Goal: Obtain resource: Download file/media

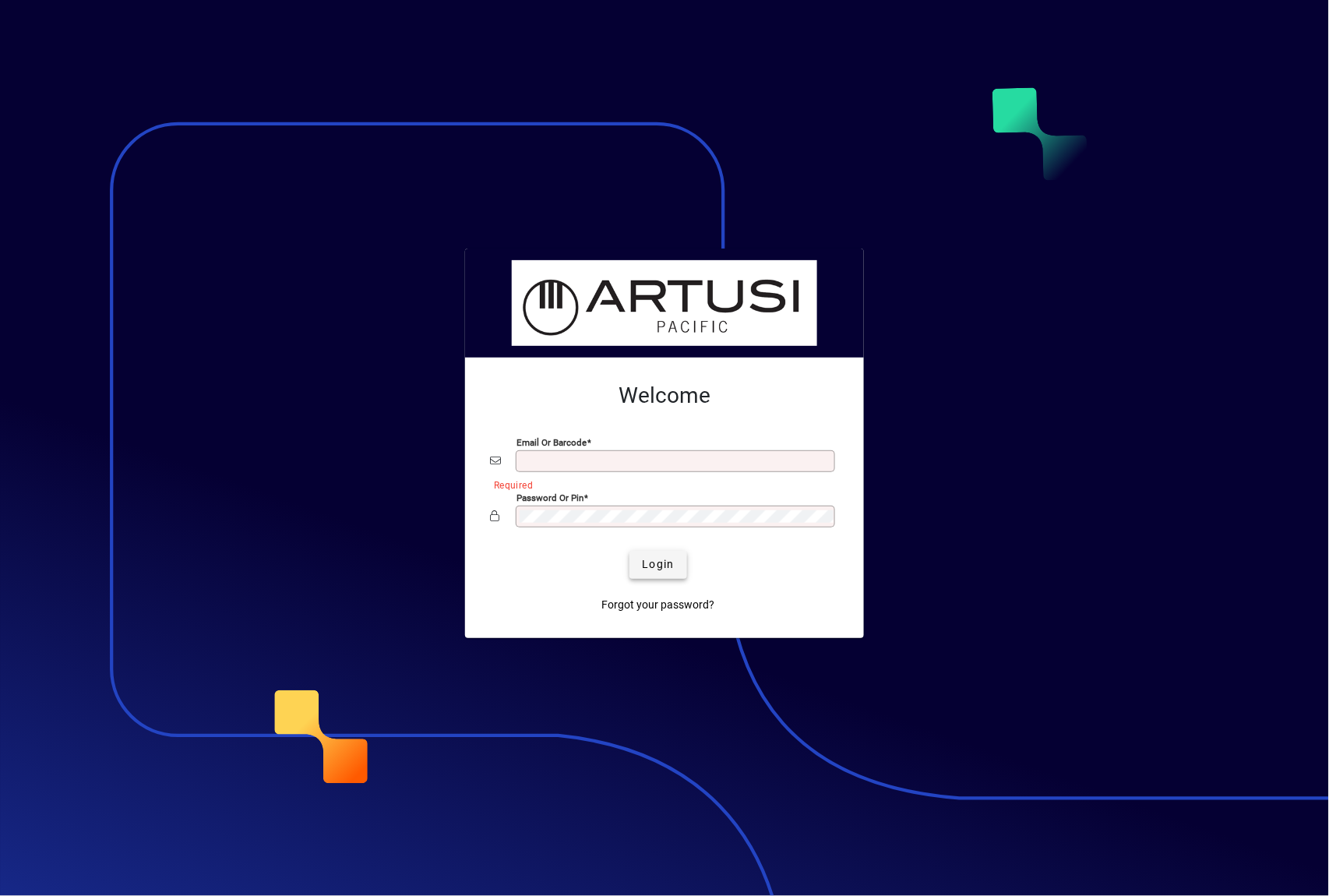
type input "**********"
click at [667, 566] on span "Login" at bounding box center [657, 564] width 32 height 16
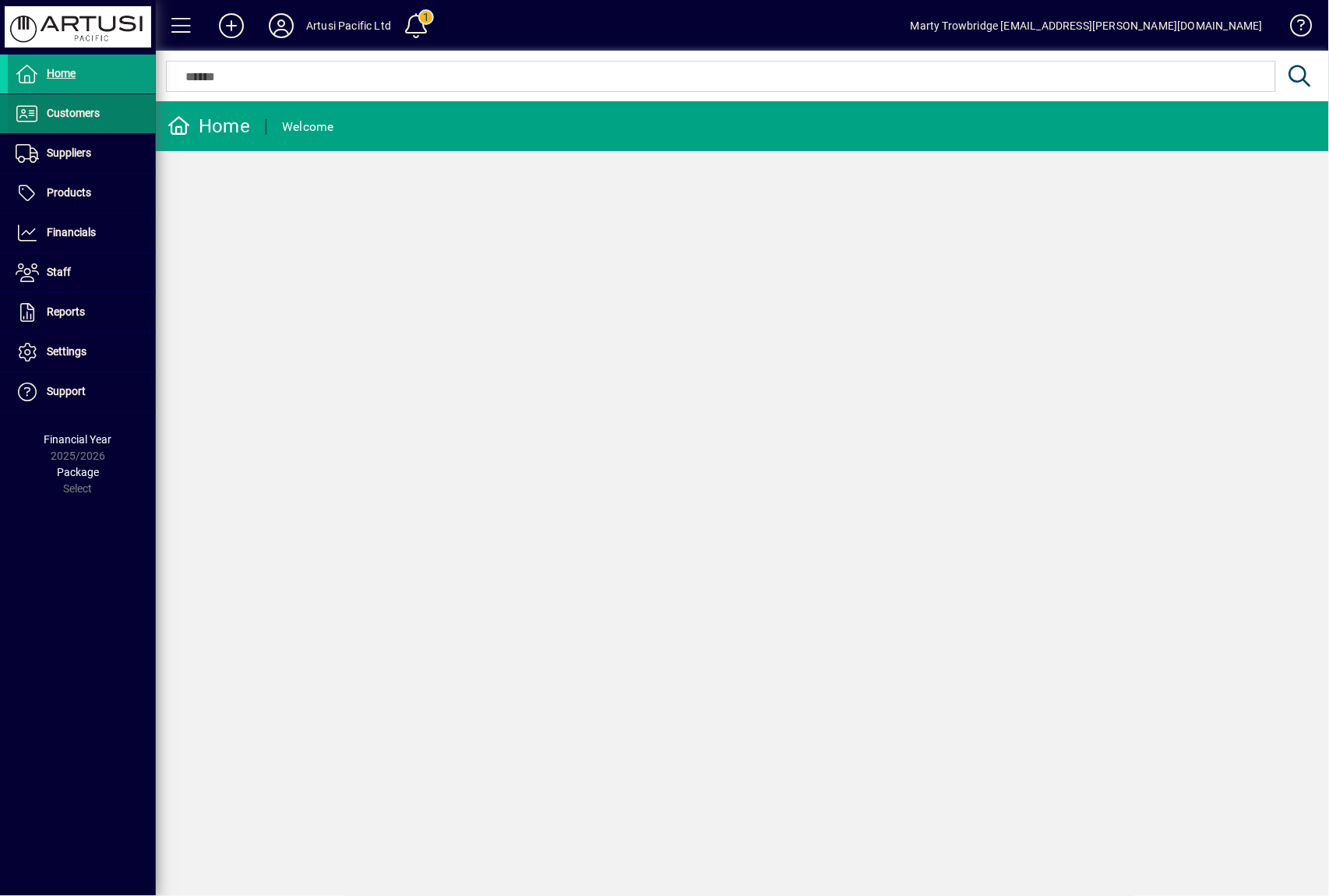
click at [106, 122] on span at bounding box center [82, 113] width 148 height 37
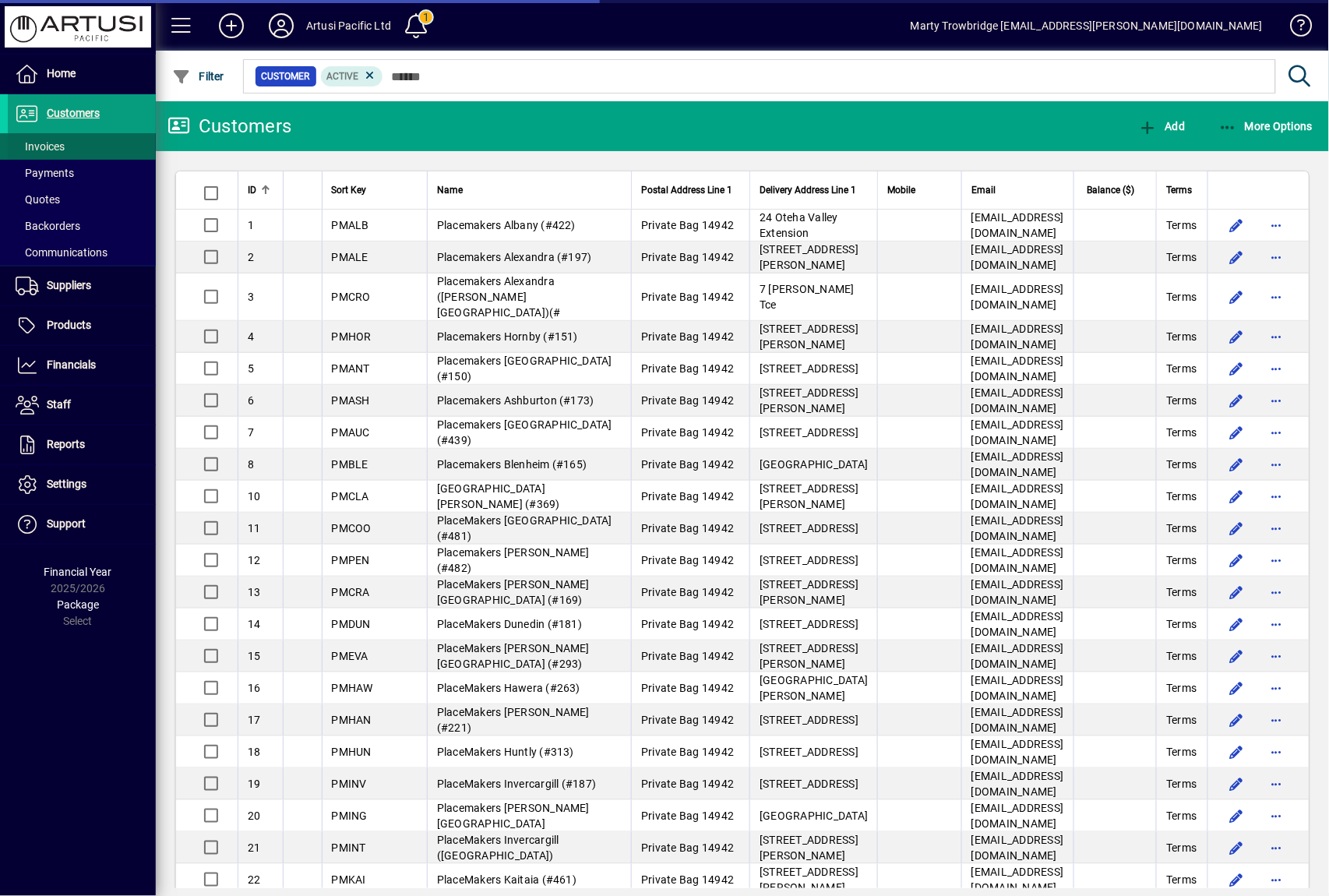
click at [78, 147] on span at bounding box center [82, 146] width 148 height 37
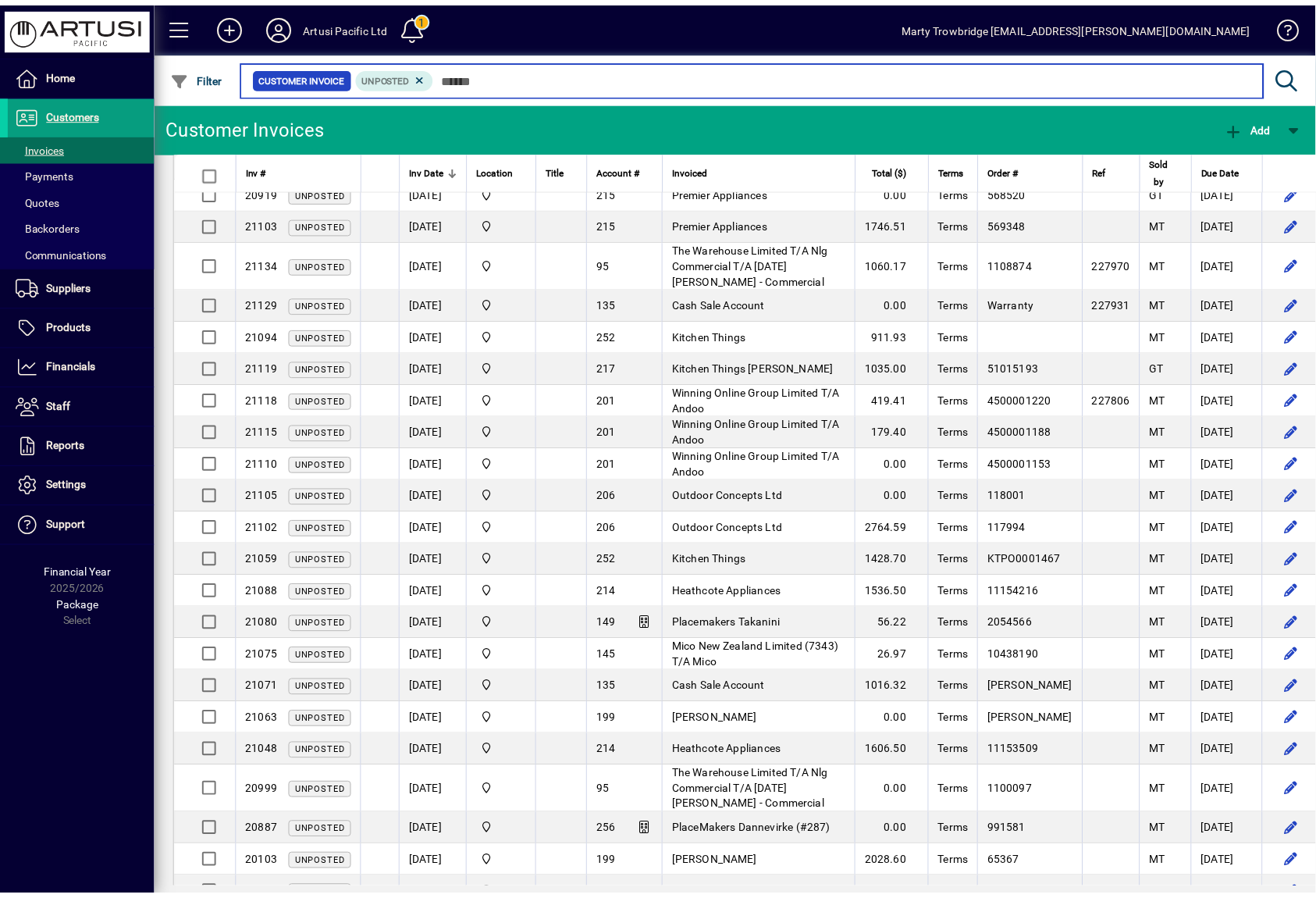
scroll to position [289, 0]
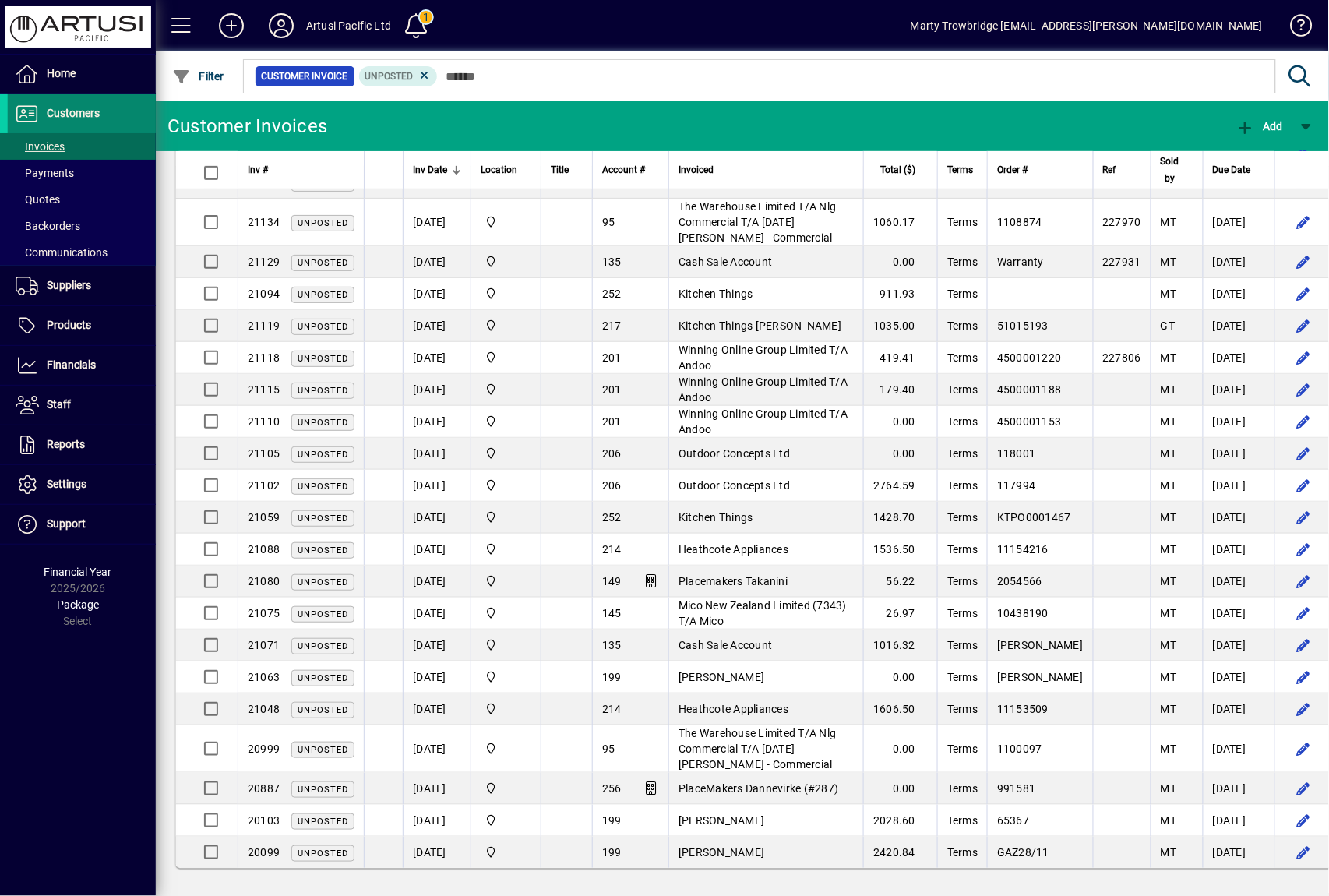
click at [79, 115] on span "Customers" at bounding box center [73, 113] width 53 height 13
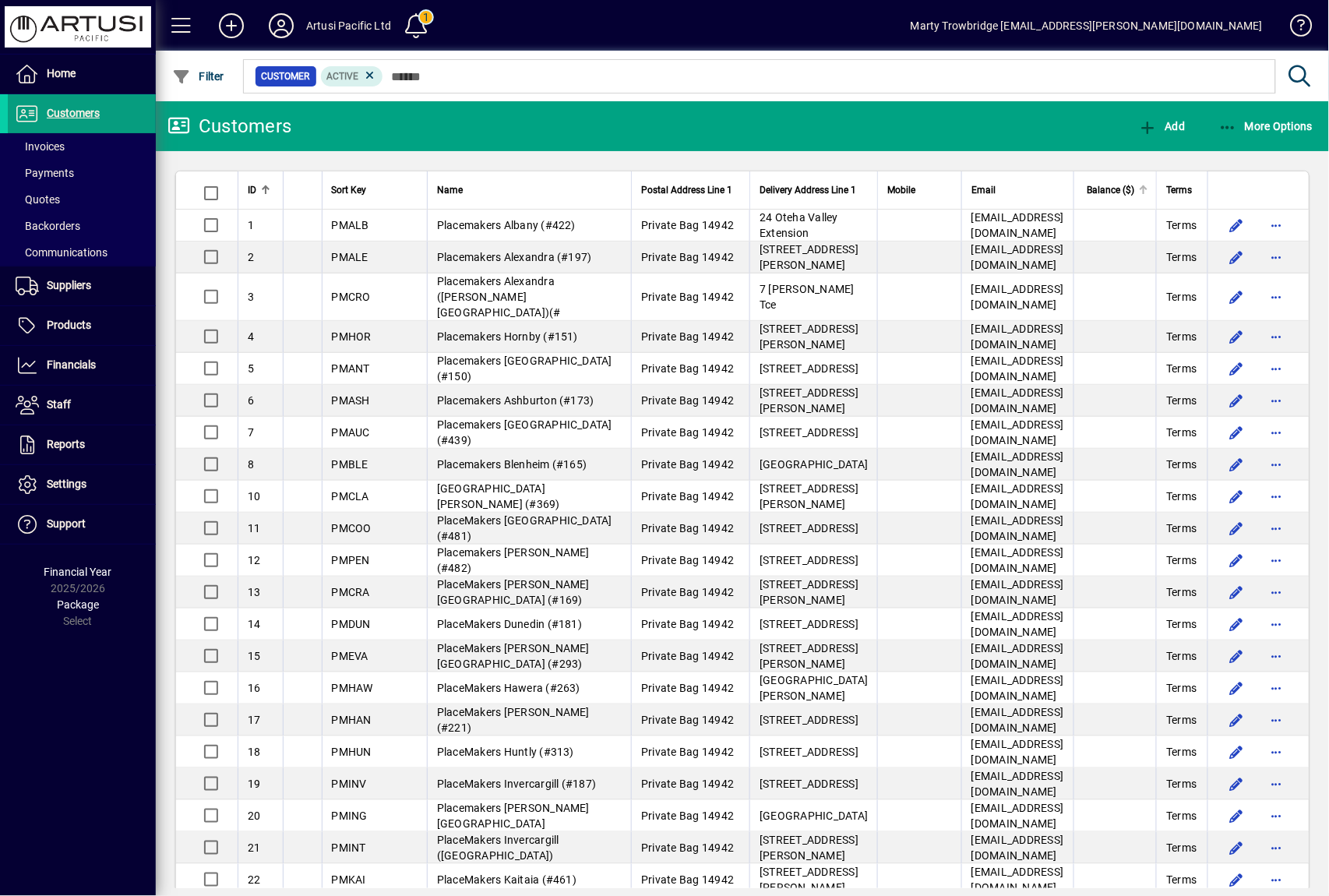
click at [1104, 188] on span "Balance ($)" at bounding box center [1111, 190] width 47 height 17
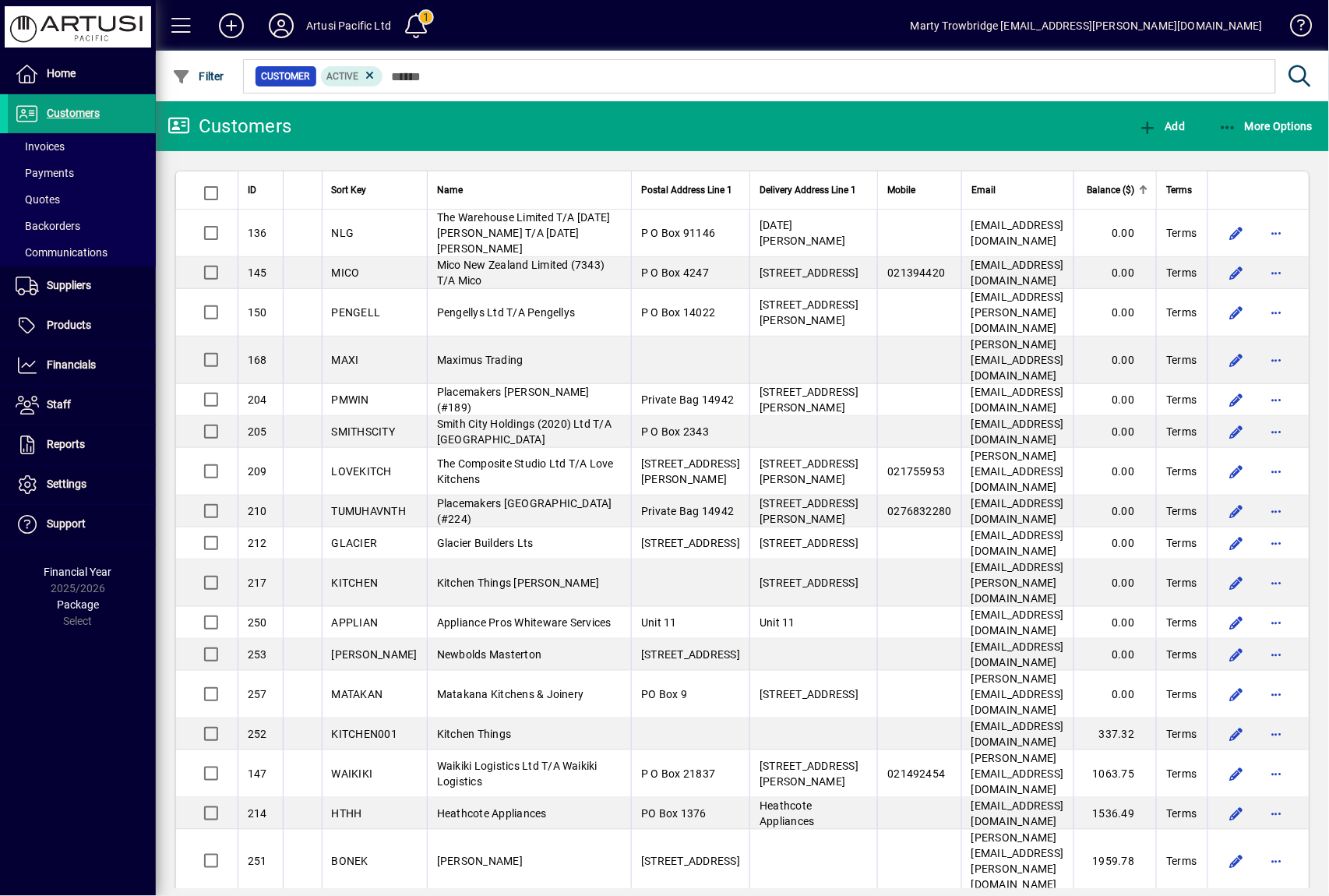
click at [1104, 188] on span "Balance ($)" at bounding box center [1111, 190] width 47 height 17
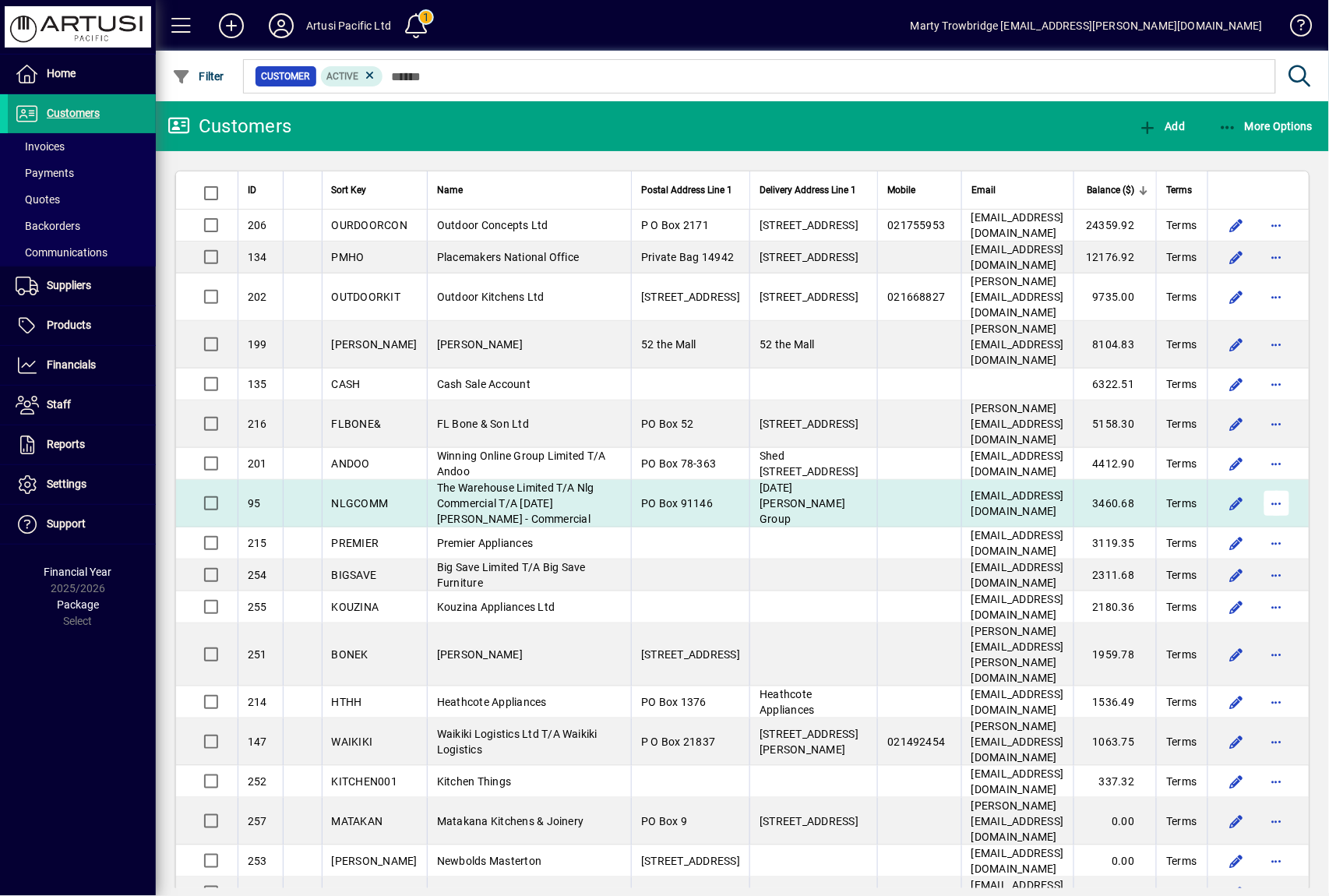
click at [1260, 502] on span "button" at bounding box center [1277, 503] width 37 height 37
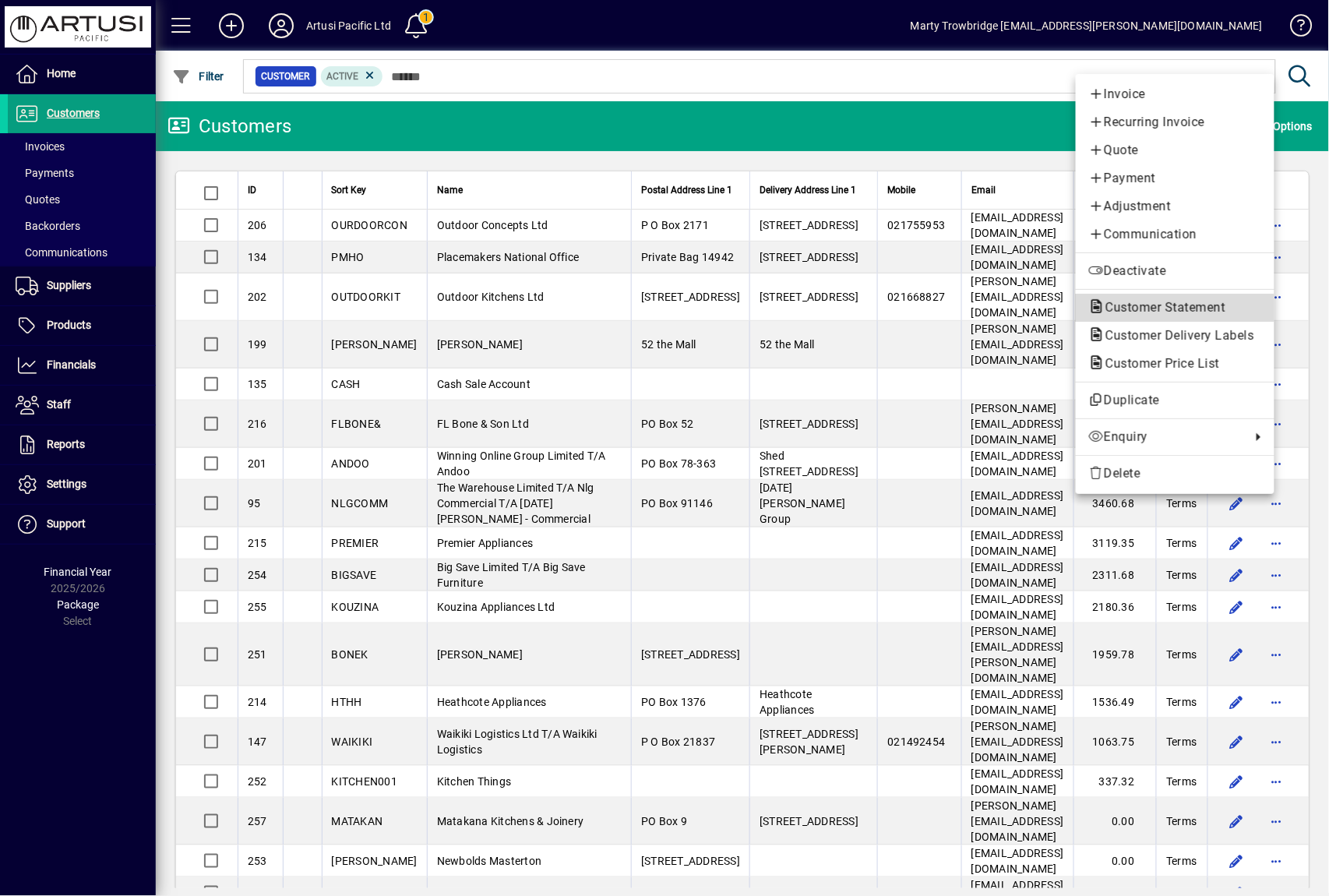
click at [1157, 306] on span "Customer Statement" at bounding box center [1161, 307] width 145 height 15
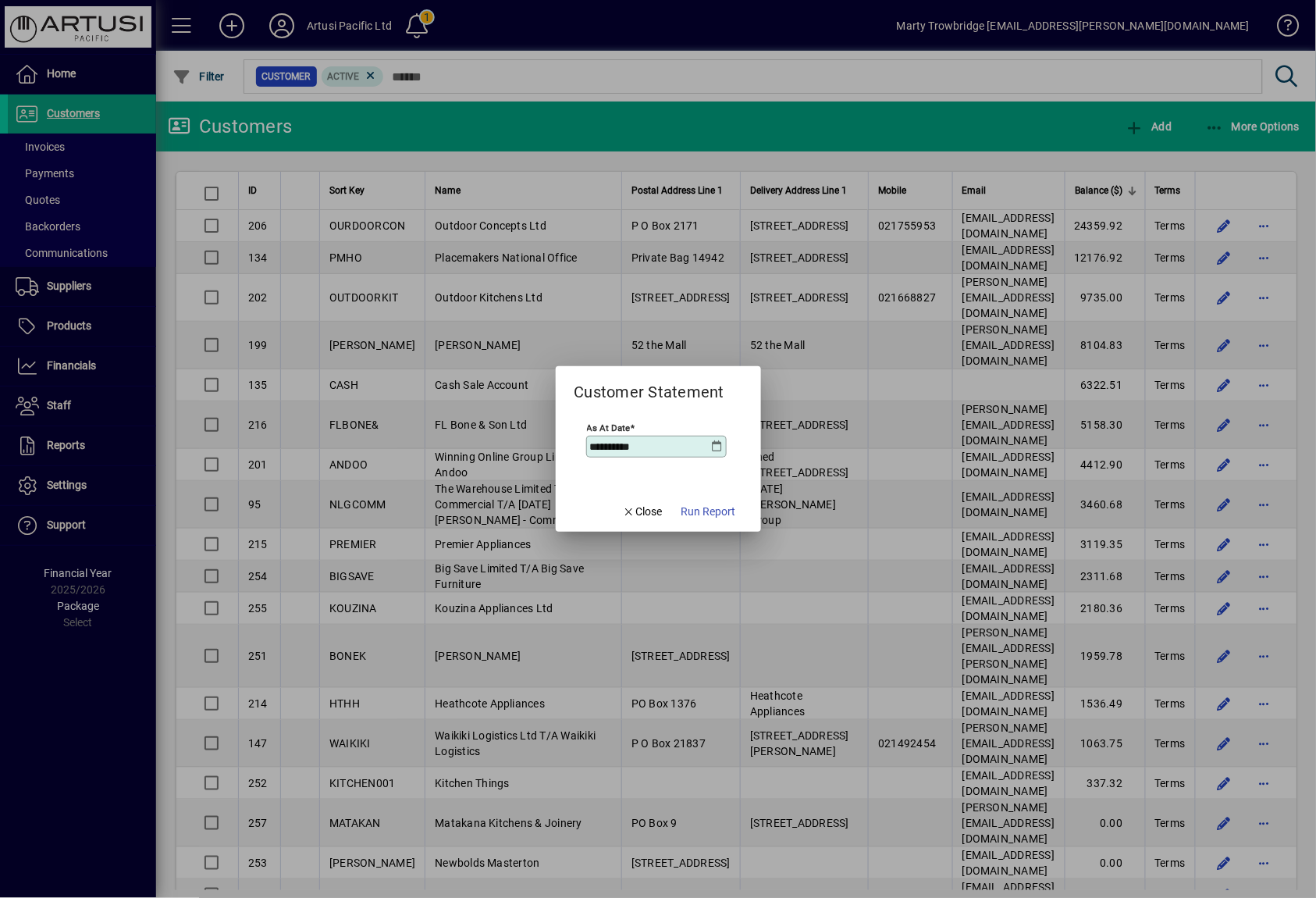
click at [718, 450] on icon at bounding box center [718, 446] width 13 height 13
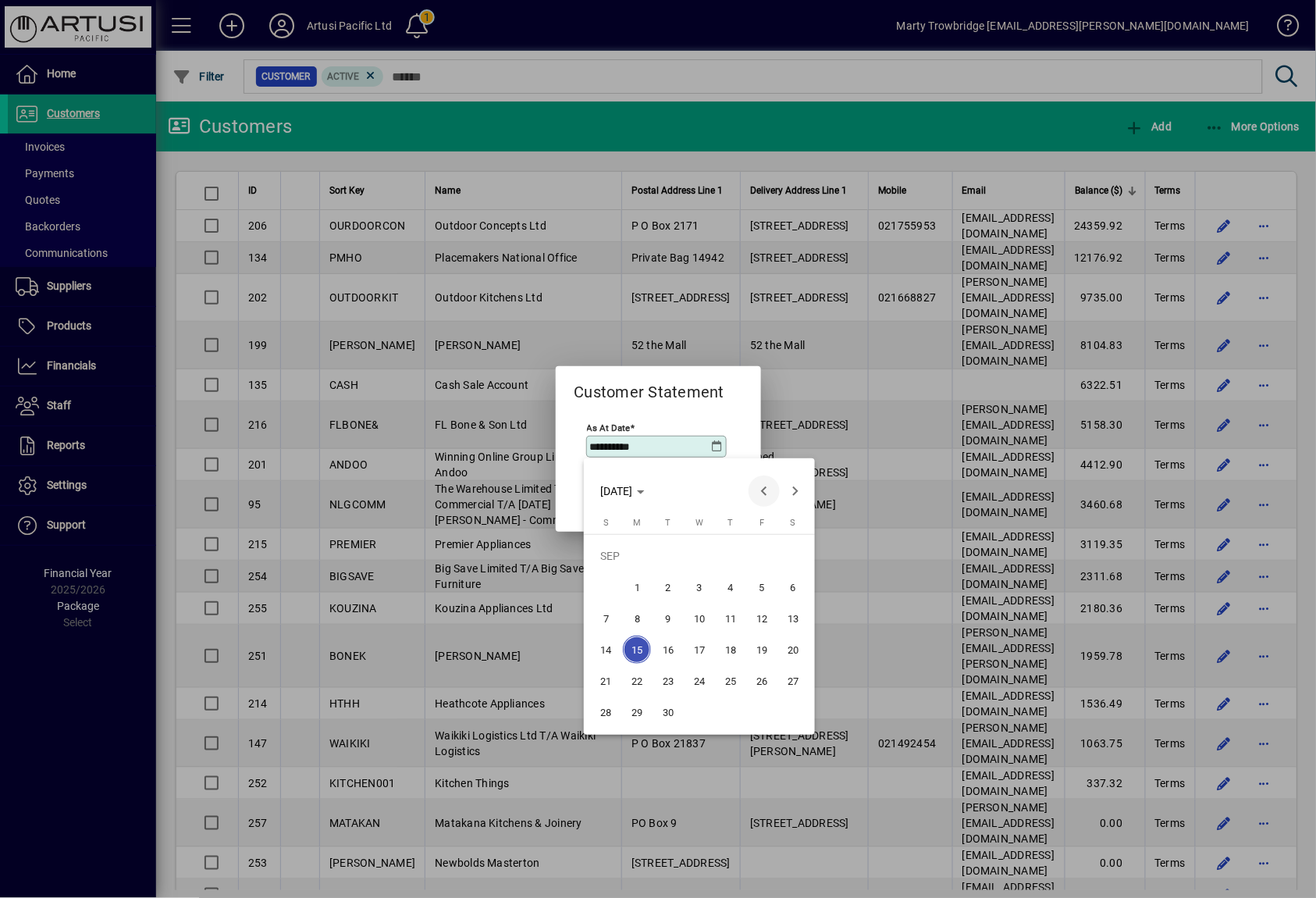
click at [763, 490] on span "Previous month" at bounding box center [765, 491] width 31 height 31
click at [597, 711] on span "31" at bounding box center [605, 711] width 28 height 28
type input "**********"
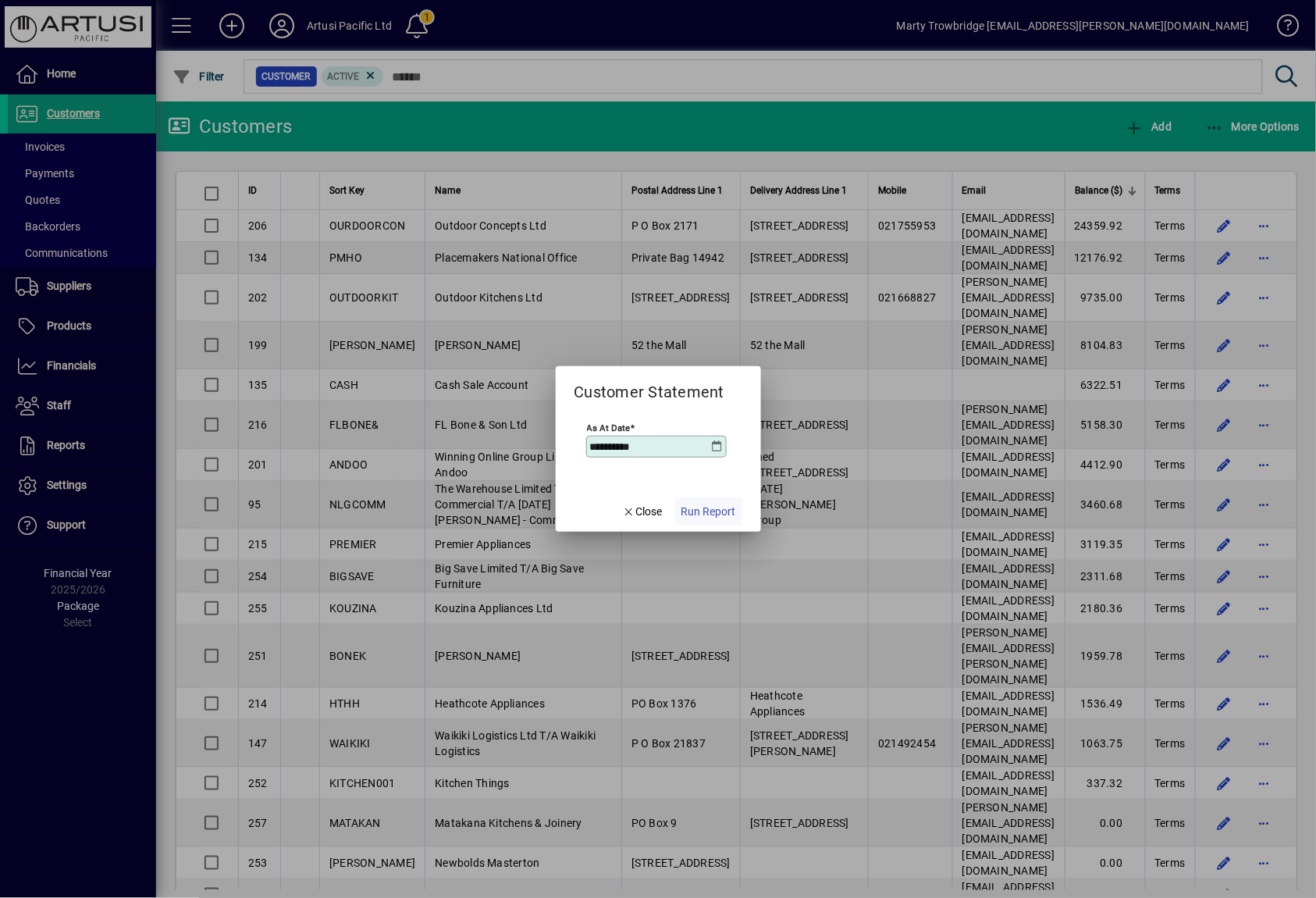
click at [715, 508] on span "Run Report" at bounding box center [709, 512] width 55 height 16
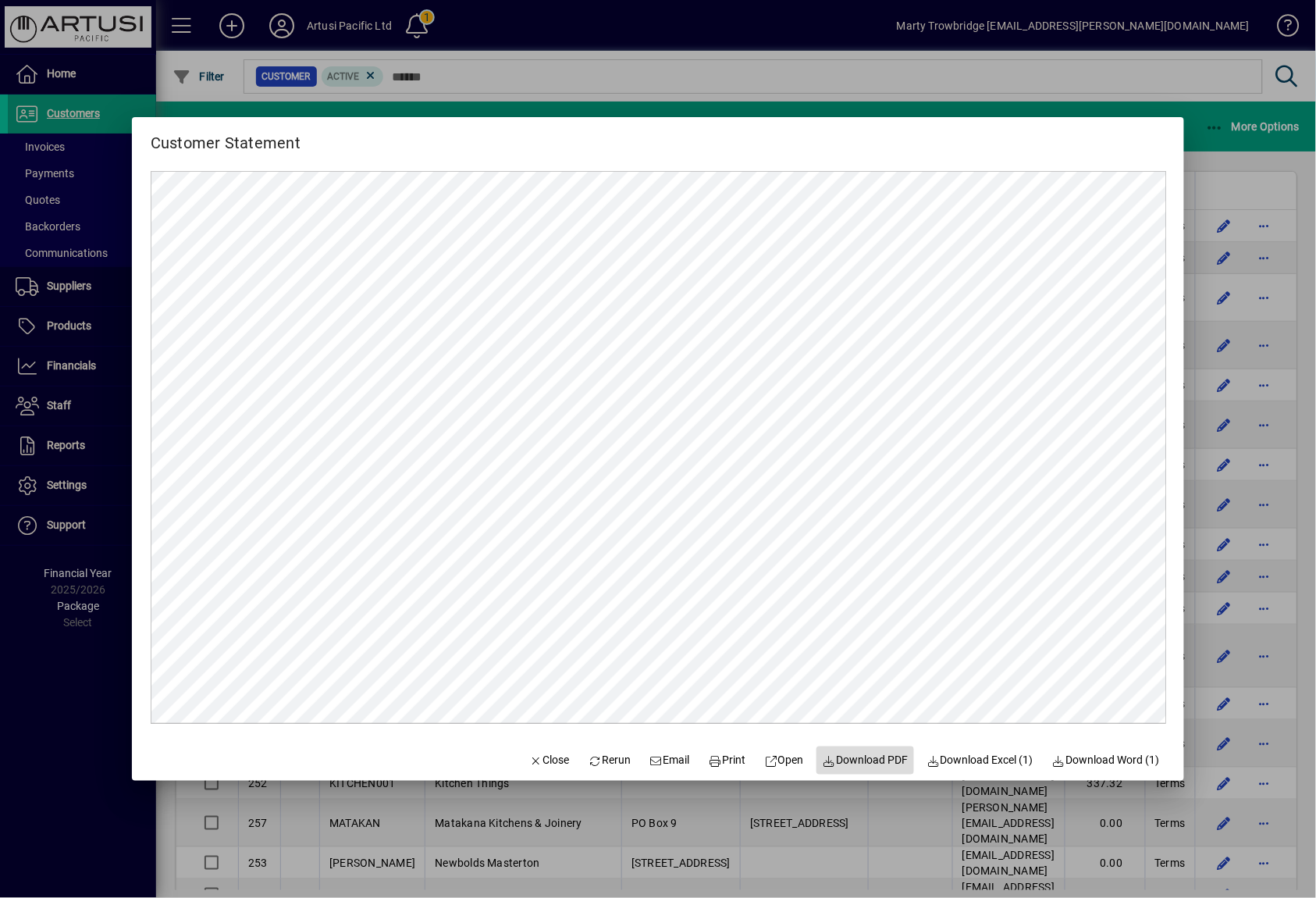
click at [847, 754] on span "Download PDF" at bounding box center [866, 760] width 86 height 16
click at [545, 760] on span "Close" at bounding box center [550, 760] width 40 height 16
